Goal: Transaction & Acquisition: Purchase product/service

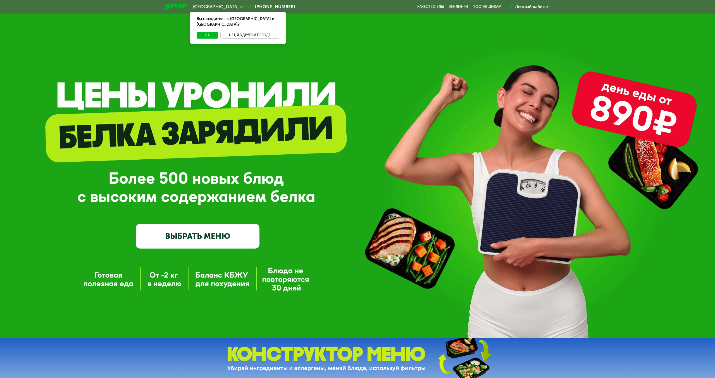
click at [245, 32] on button "Нет, я в другом городе" at bounding box center [249, 35] width 59 height 7
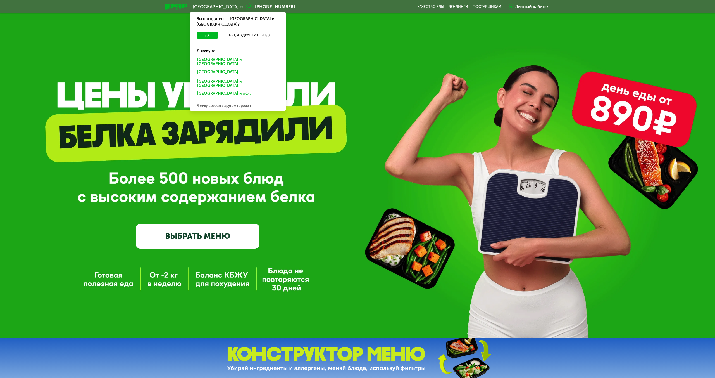
click at [218, 68] on div "Санкт-Петербурге и обл." at bounding box center [236, 72] width 87 height 9
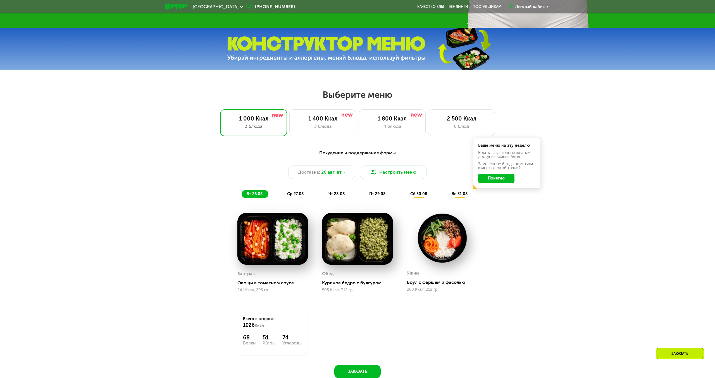
scroll to position [316, 0]
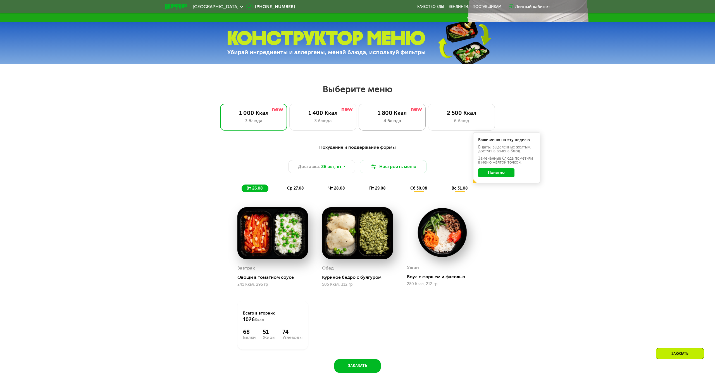
click at [387, 119] on div "4 блюда" at bounding box center [392, 120] width 55 height 7
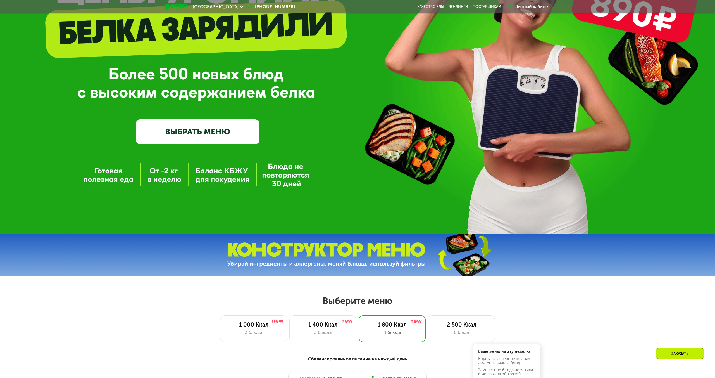
scroll to position [0, 0]
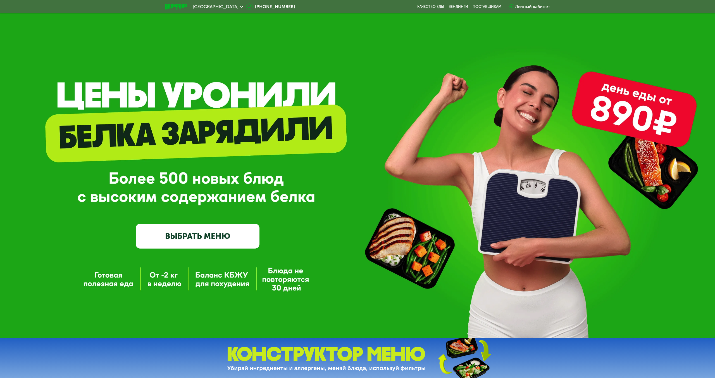
click at [522, 7] on div "Личный кабинет" at bounding box center [532, 6] width 35 height 7
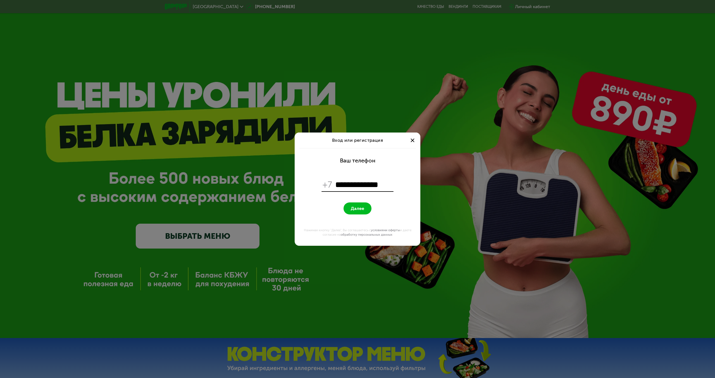
type input "**********"
click at [365, 204] on button "Далее" at bounding box center [358, 208] width 28 height 12
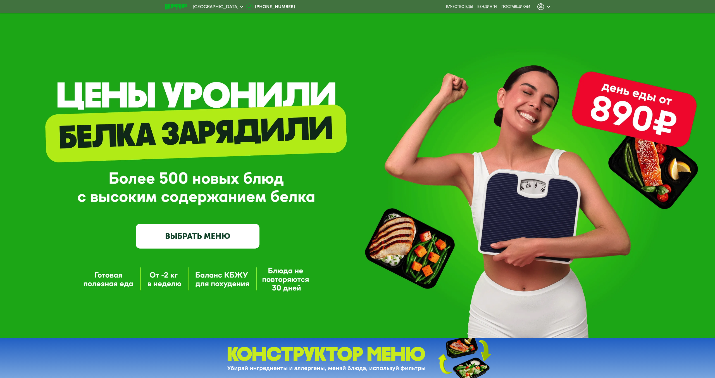
click at [547, 7] on icon at bounding box center [548, 6] width 3 height 3
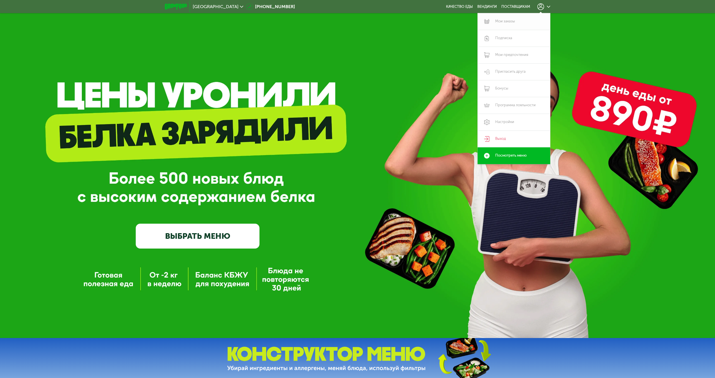
click at [508, 23] on link "Мои заказы" at bounding box center [514, 21] width 73 height 17
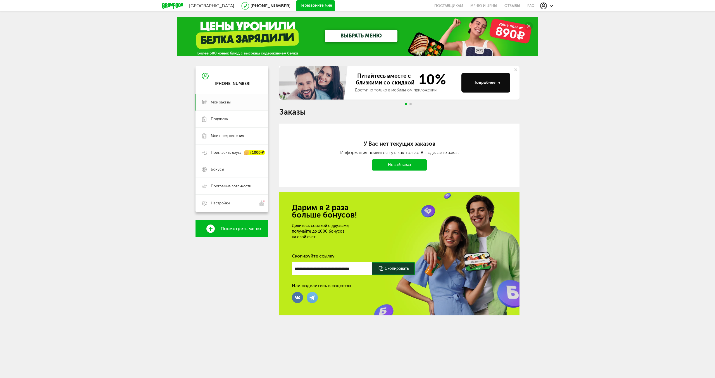
click at [163, 7] on icon at bounding box center [172, 6] width 21 height 6
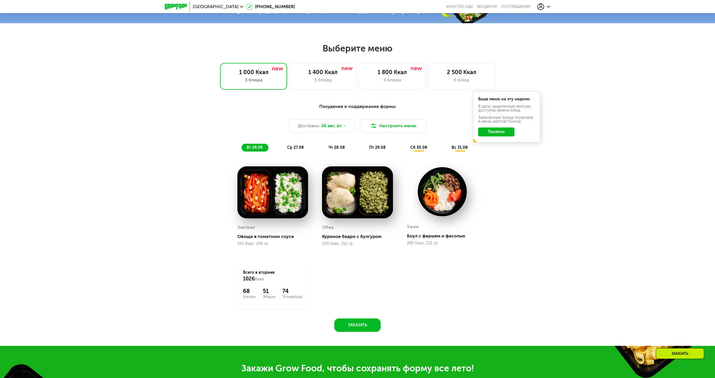
scroll to position [356, 0]
click at [335, 82] on div "3 блюда" at bounding box center [322, 80] width 55 height 7
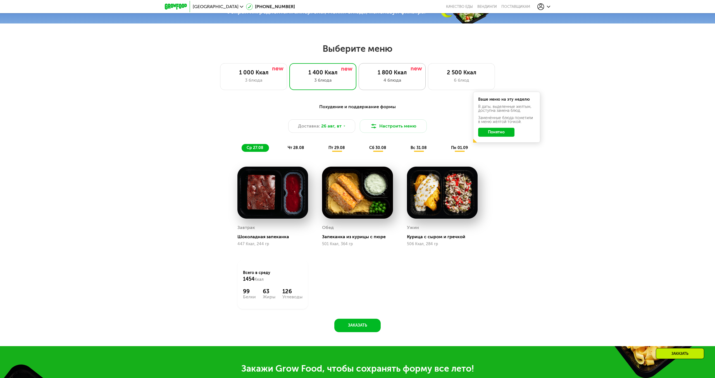
click at [428, 76] on div "1 800 Ккал 4 блюда" at bounding box center [461, 76] width 67 height 27
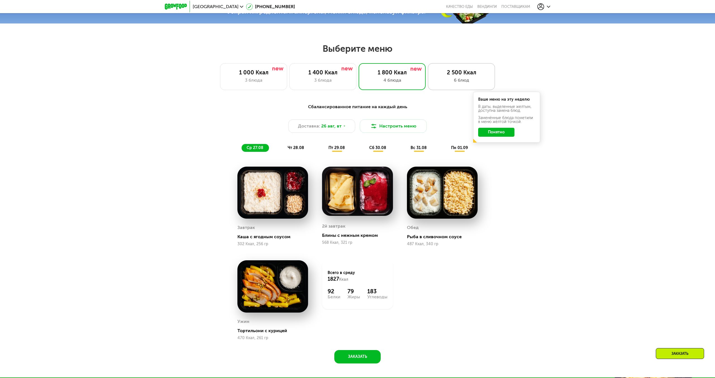
click at [462, 85] on div "2 500 Ккал 6 блюд" at bounding box center [461, 76] width 67 height 27
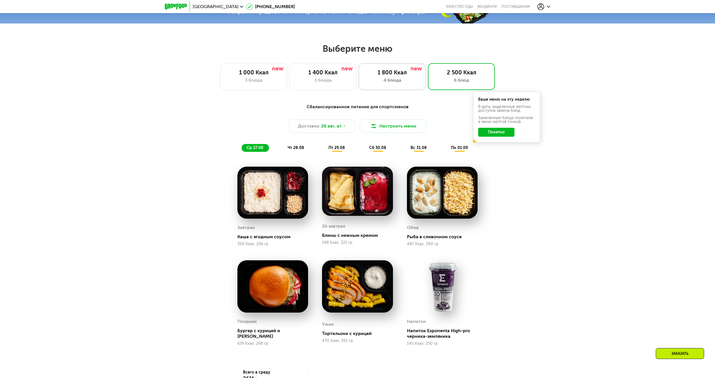
click at [414, 83] on div "4 блюда" at bounding box center [392, 80] width 55 height 7
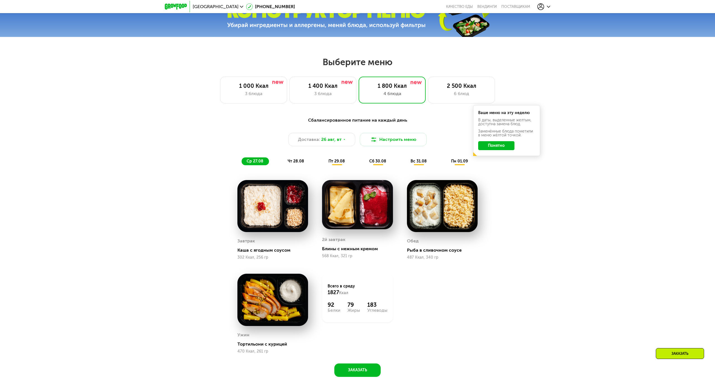
scroll to position [344, 0]
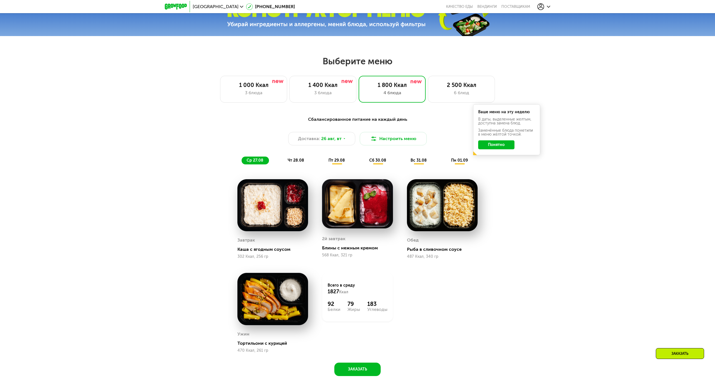
click at [297, 165] on div "Сбалансированное питание на каждый день Доставка: 26 авг, вт Настроить меню ср …" at bounding box center [358, 140] width 338 height 55
click at [298, 159] on span "чт 28.08" at bounding box center [296, 160] width 16 height 5
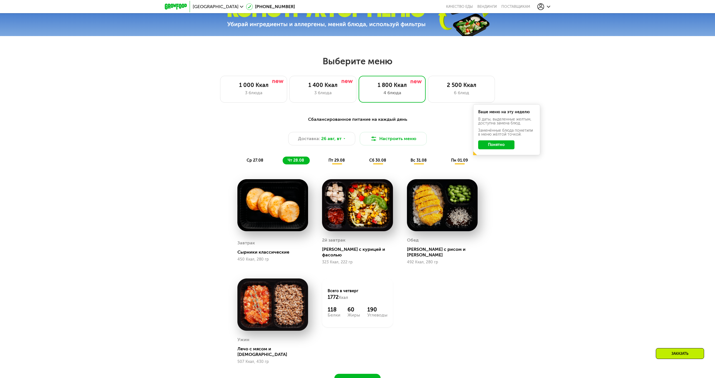
click at [378, 161] on span "сб 30.08" at bounding box center [377, 160] width 17 height 5
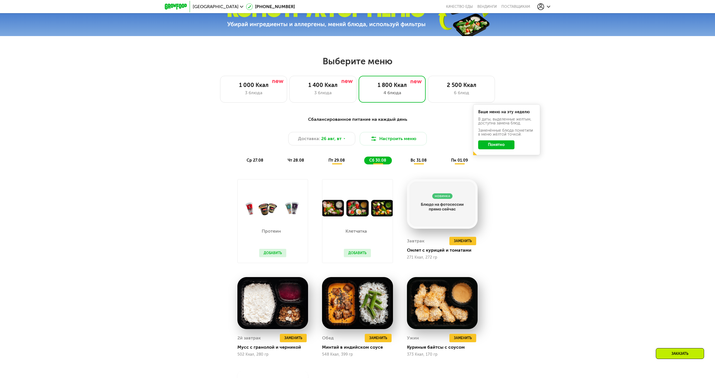
click at [335, 160] on span "пт 29.08" at bounding box center [337, 160] width 16 height 5
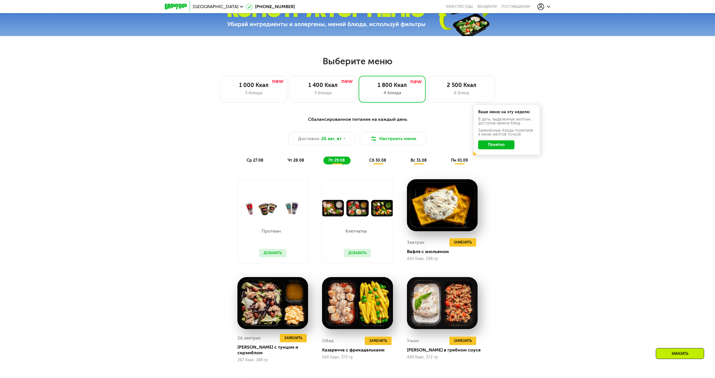
click at [272, 251] on button "Добавить" at bounding box center [272, 253] width 27 height 8
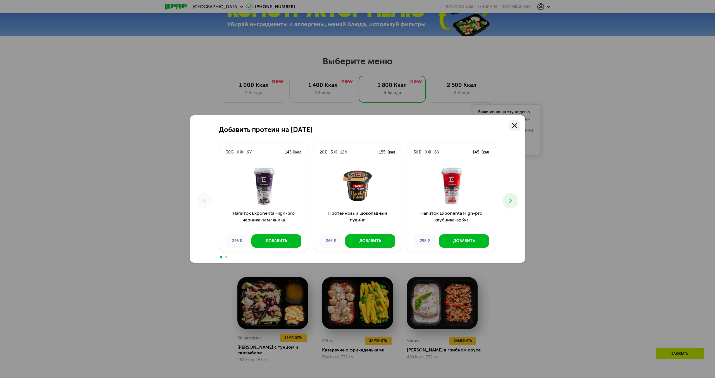
click at [515, 123] on icon at bounding box center [514, 125] width 5 height 5
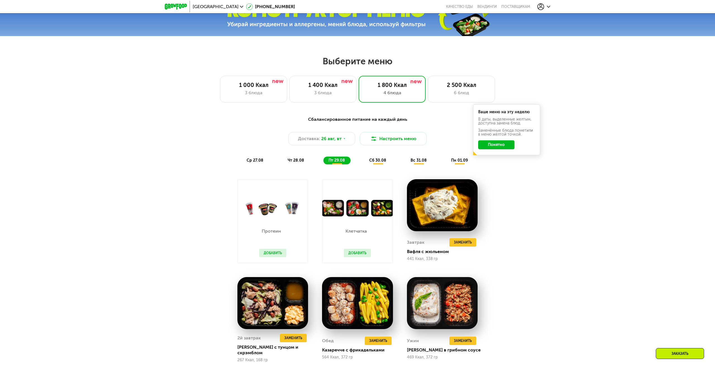
click at [350, 252] on button "Добавить" at bounding box center [357, 253] width 27 height 8
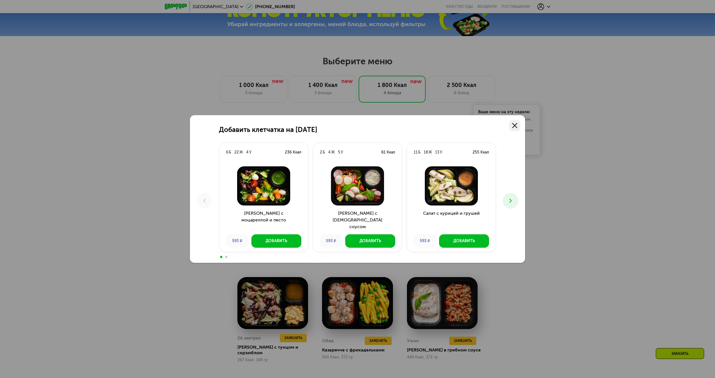
click at [518, 127] on link at bounding box center [514, 125] width 11 height 11
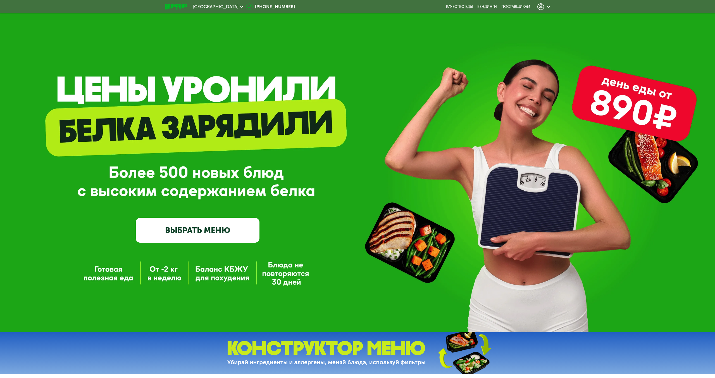
scroll to position [0, 0]
